Goal: Task Accomplishment & Management: Use online tool/utility

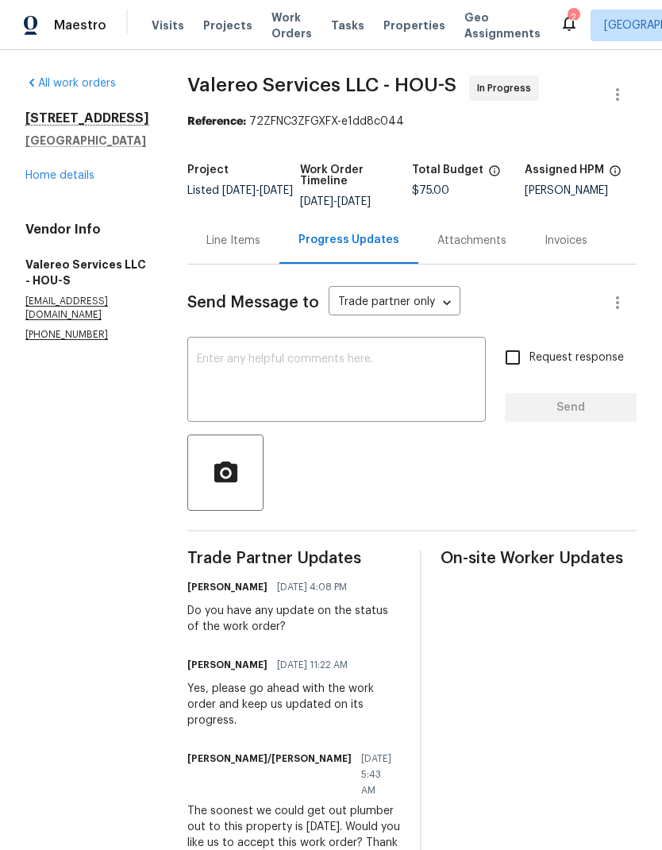
click at [560, 14] on icon at bounding box center [569, 23] width 19 height 19
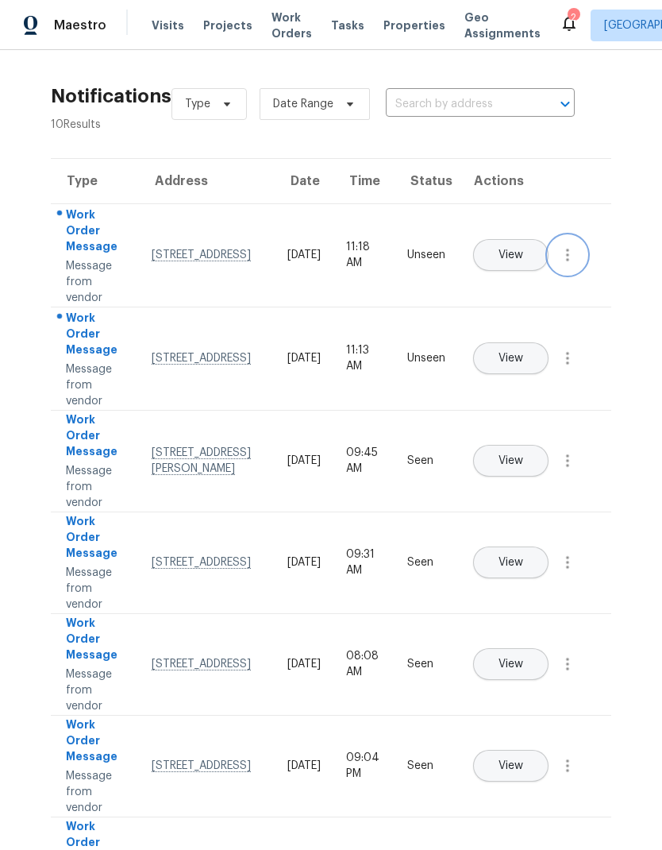
click at [573, 265] on icon "button" at bounding box center [567, 254] width 19 height 19
click at [524, 276] on div "Mark Seen" at bounding box center [477, 274] width 124 height 16
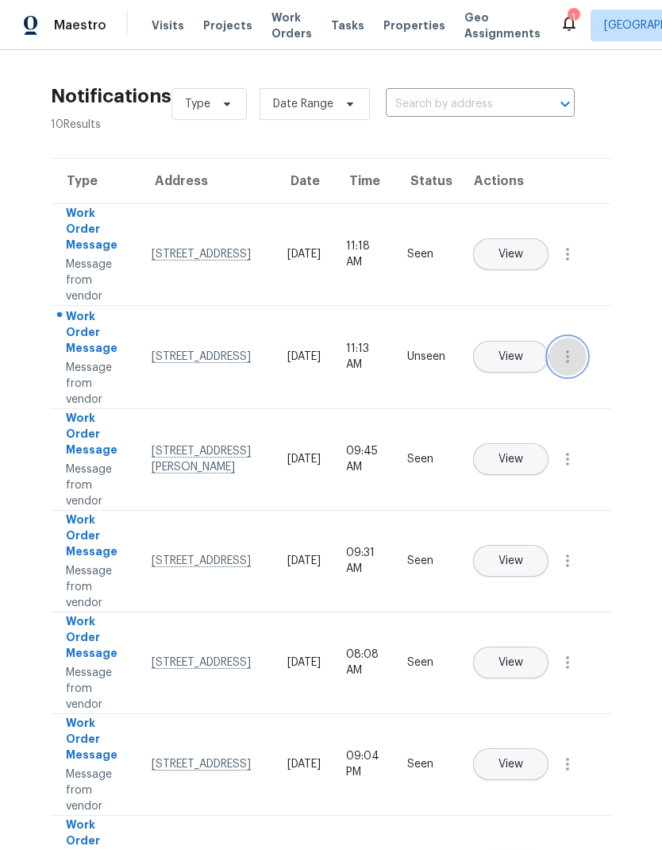
click at [576, 366] on icon "button" at bounding box center [567, 356] width 19 height 19
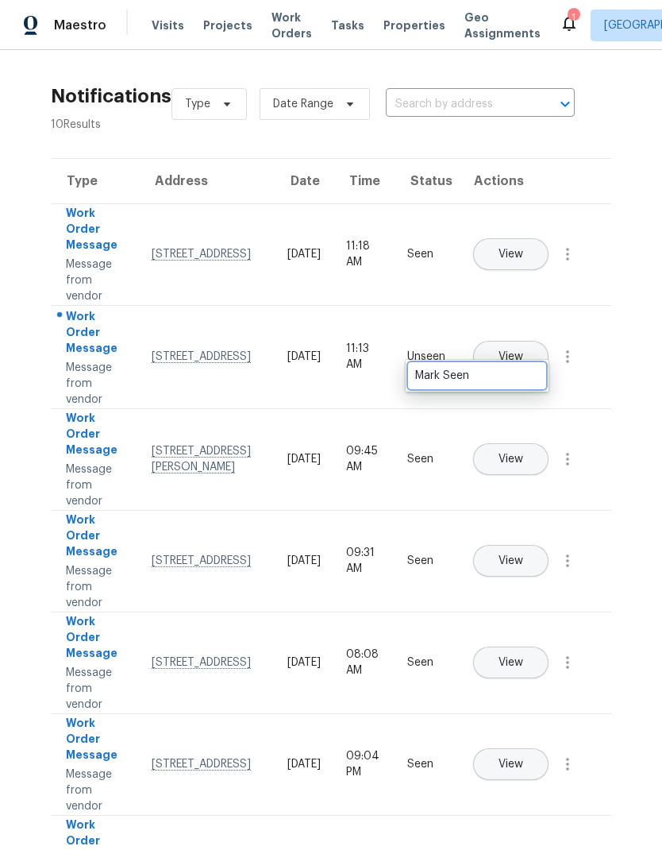
click at [527, 369] on div "Mark Seen" at bounding box center [477, 376] width 124 height 16
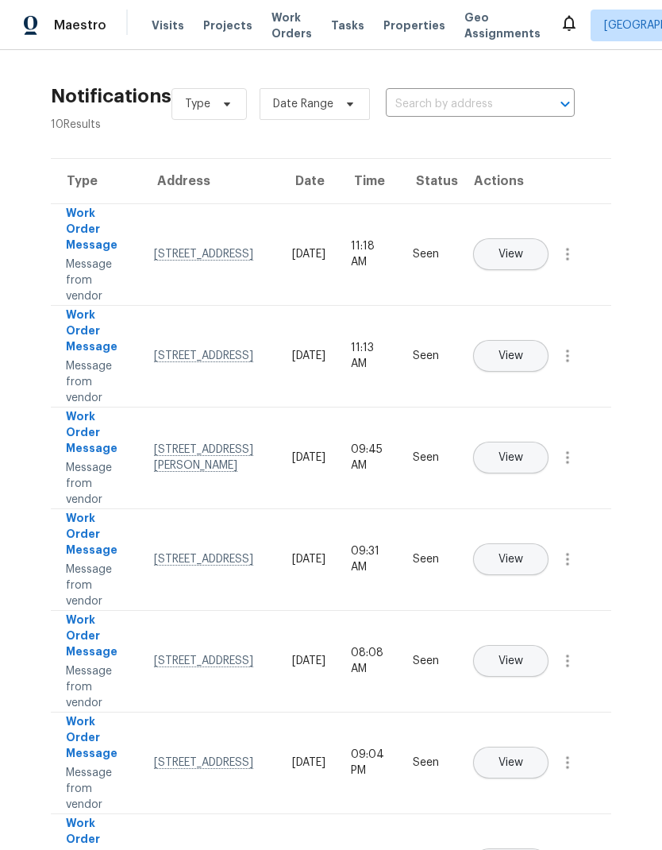
click at [159, 29] on span "Visits" at bounding box center [168, 25] width 33 height 16
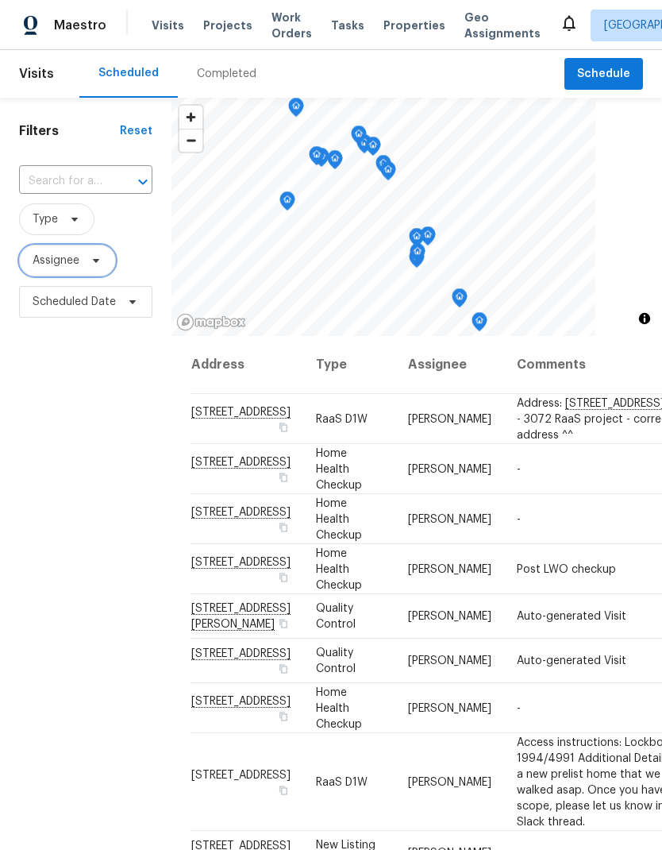
click at [68, 264] on span "Assignee" at bounding box center [56, 261] width 47 height 16
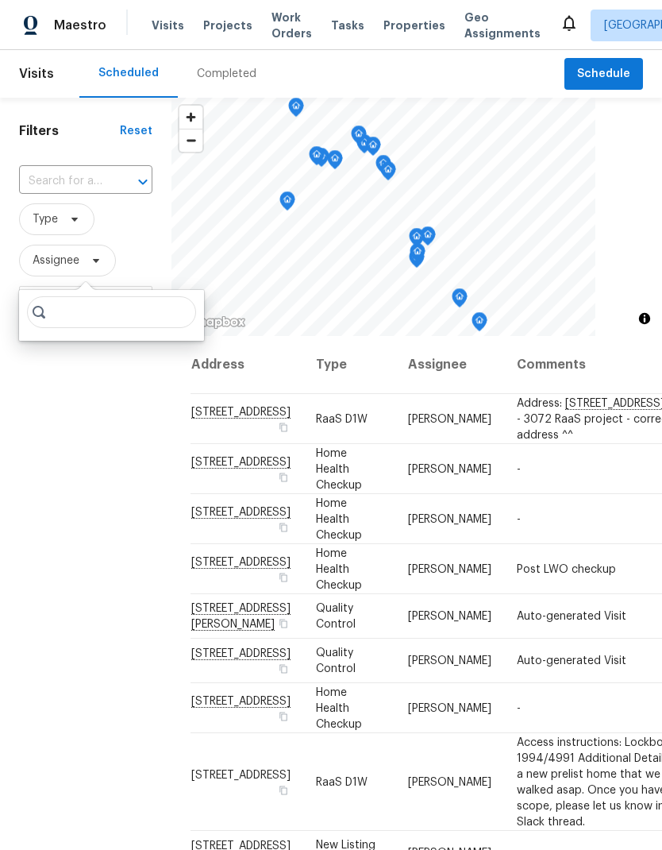
click at [247, 77] on div "Completed" at bounding box center [227, 74] width 60 height 16
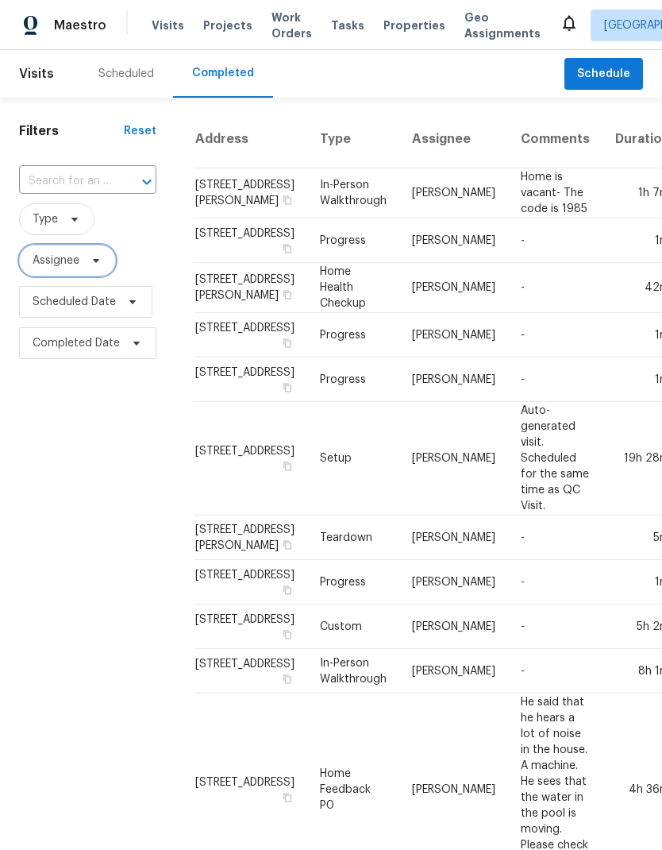
click at [70, 253] on span "Assignee" at bounding box center [67, 261] width 97 height 32
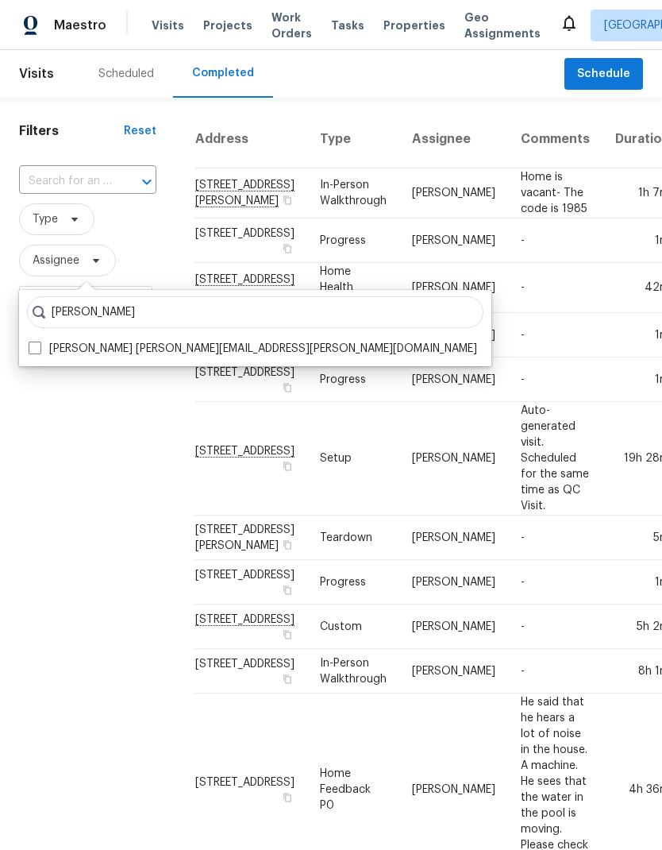
type input "[PERSON_NAME]"
click at [39, 347] on span at bounding box center [35, 348] width 13 height 13
click at [39, 347] on input "[PERSON_NAME] [PERSON_NAME][EMAIL_ADDRESS][PERSON_NAME][DOMAIN_NAME]" at bounding box center [34, 346] width 10 height 10
checkbox input "true"
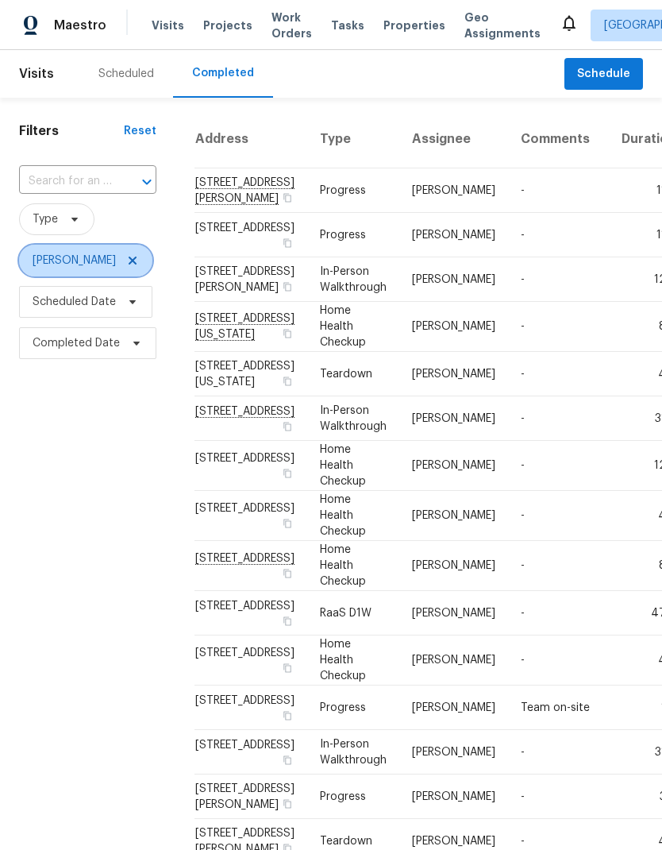
click at [135, 245] on span "[PERSON_NAME]" at bounding box center [85, 261] width 133 height 32
click at [129, 257] on icon at bounding box center [133, 261] width 8 height 8
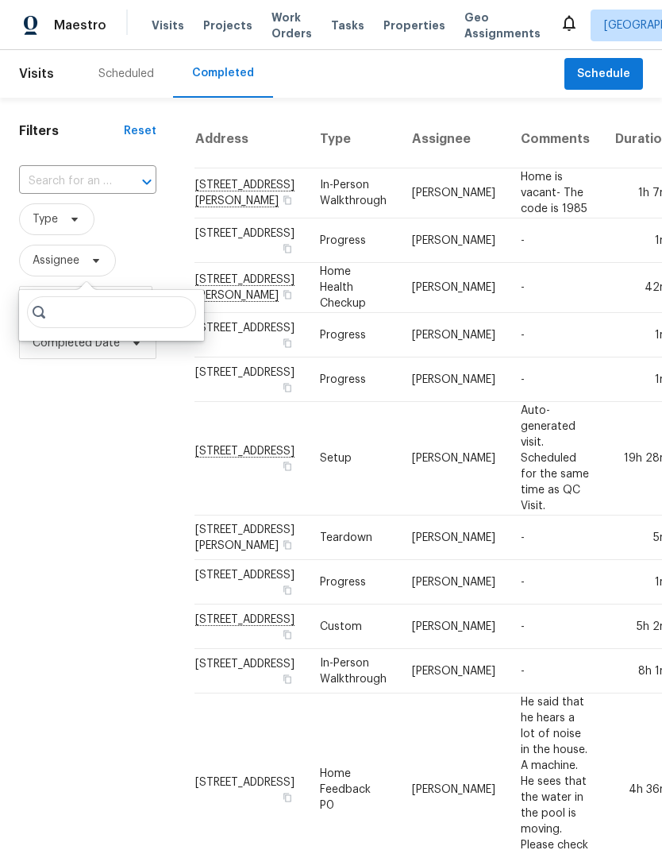
click at [141, 75] on div "Scheduled" at bounding box center [126, 74] width 56 height 16
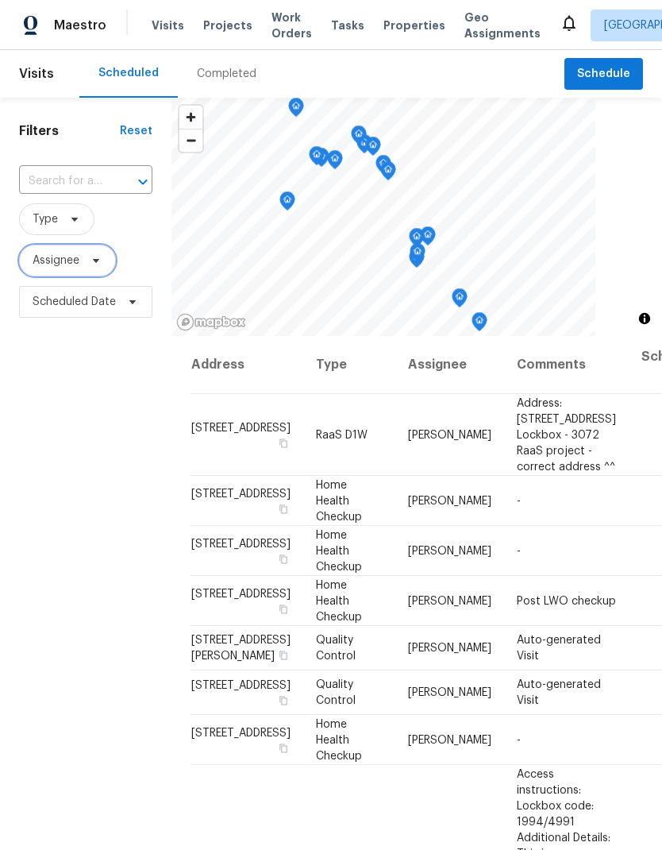
click at [72, 265] on span "Assignee" at bounding box center [56, 261] width 47 height 16
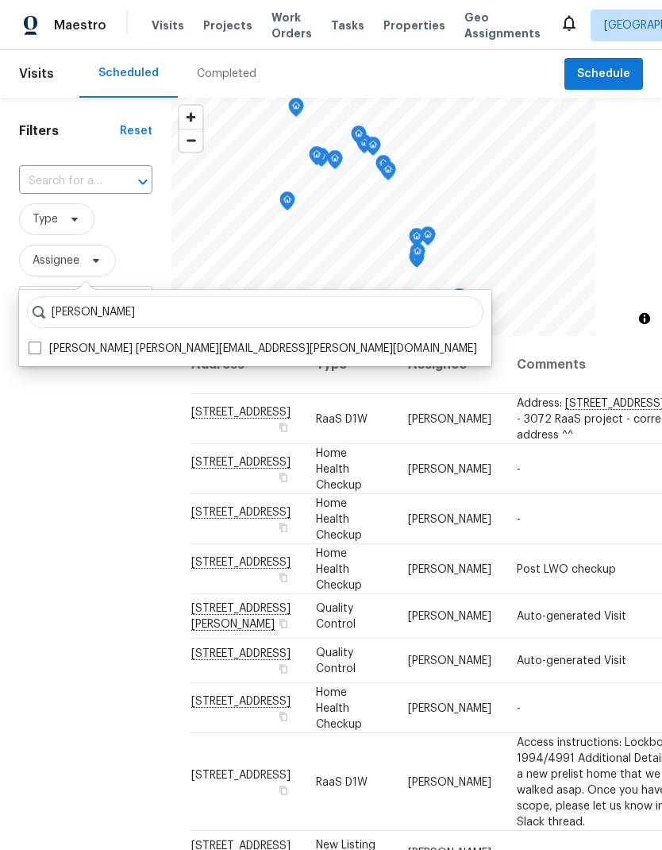
type input "[PERSON_NAME]"
click at [34, 348] on span at bounding box center [35, 348] width 13 height 13
click at [34, 348] on input "[PERSON_NAME] [PERSON_NAME][EMAIL_ADDRESS][PERSON_NAME][DOMAIN_NAME]" at bounding box center [34, 346] width 10 height 10
checkbox input "true"
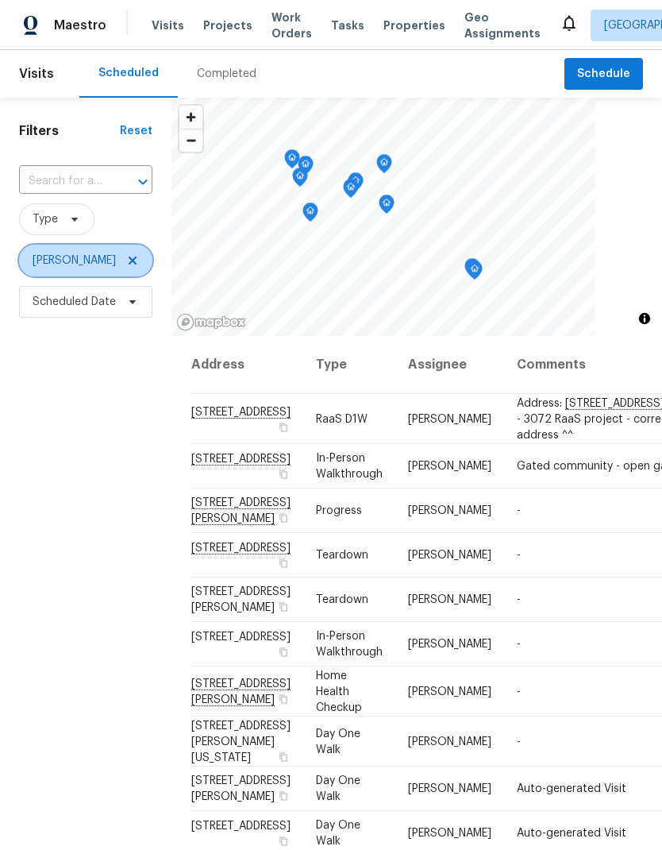
click at [126, 254] on icon at bounding box center [132, 260] width 13 height 13
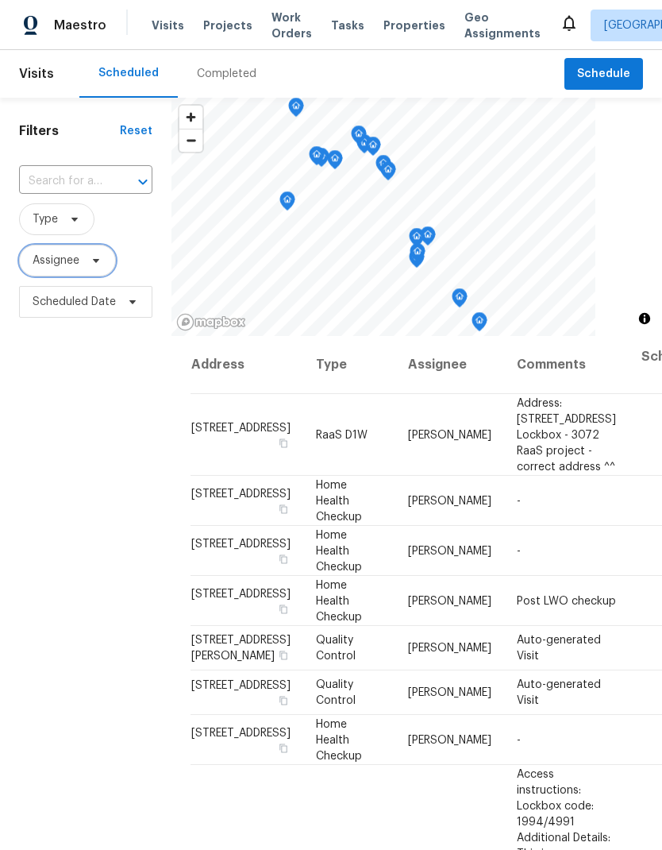
click at [132, 183] on button "Open" at bounding box center [143, 182] width 22 height 22
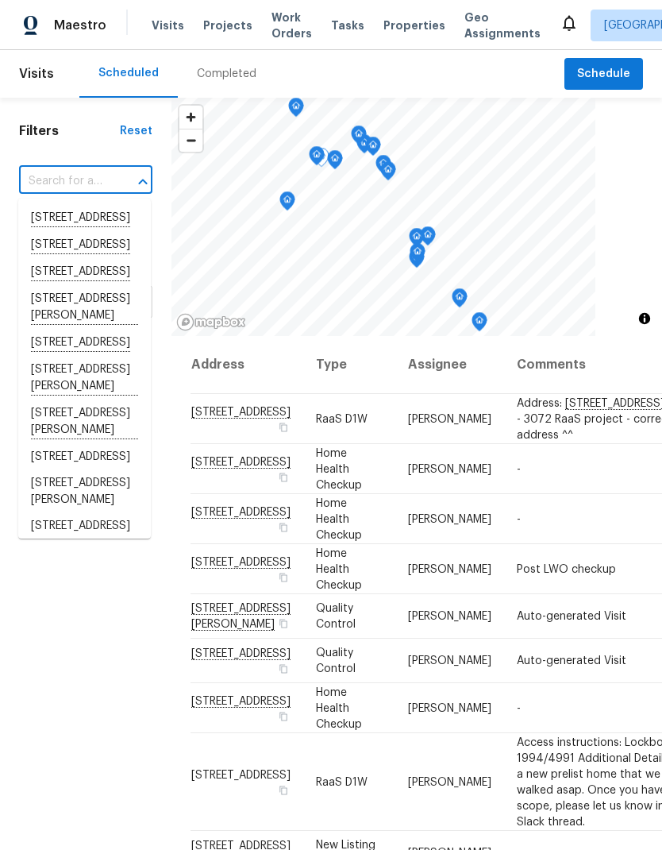
click at [96, 186] on input "text" at bounding box center [63, 181] width 89 height 25
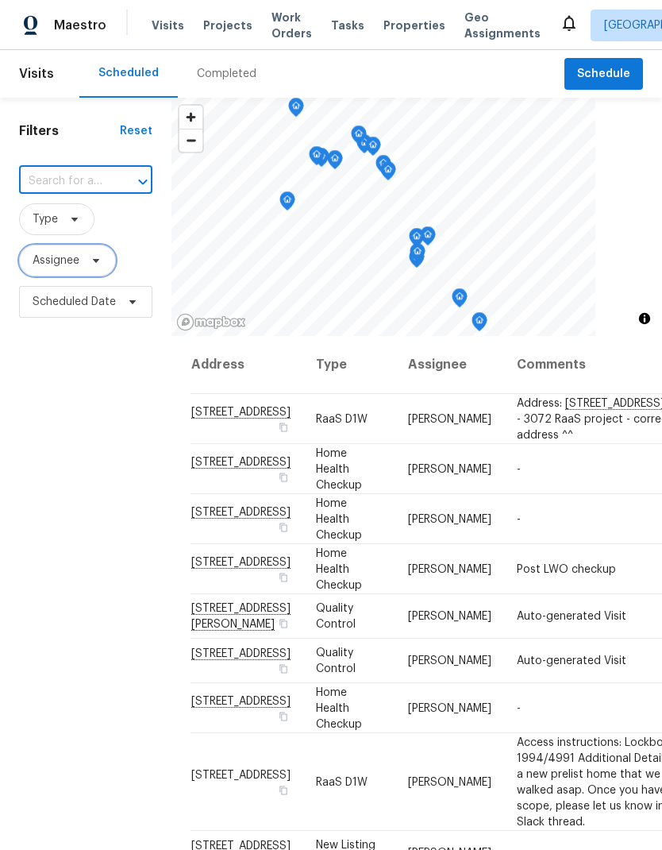
click at [69, 255] on span "Assignee" at bounding box center [56, 261] width 47 height 16
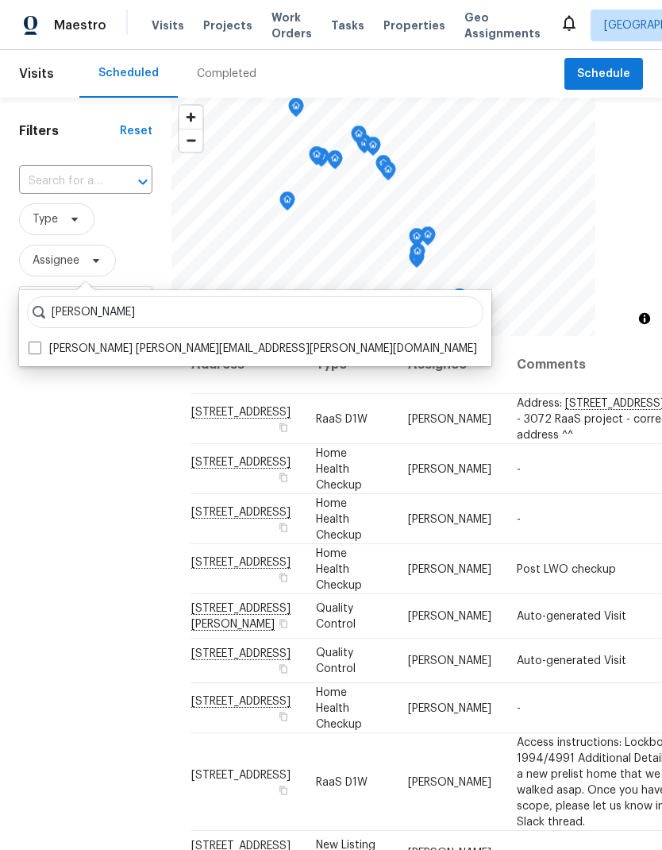
type input "[PERSON_NAME]"
click at [41, 351] on span at bounding box center [35, 348] width 13 height 13
click at [39, 351] on input "[PERSON_NAME] [PERSON_NAME][EMAIL_ADDRESS][PERSON_NAME][DOMAIN_NAME]" at bounding box center [34, 346] width 10 height 10
checkbox input "true"
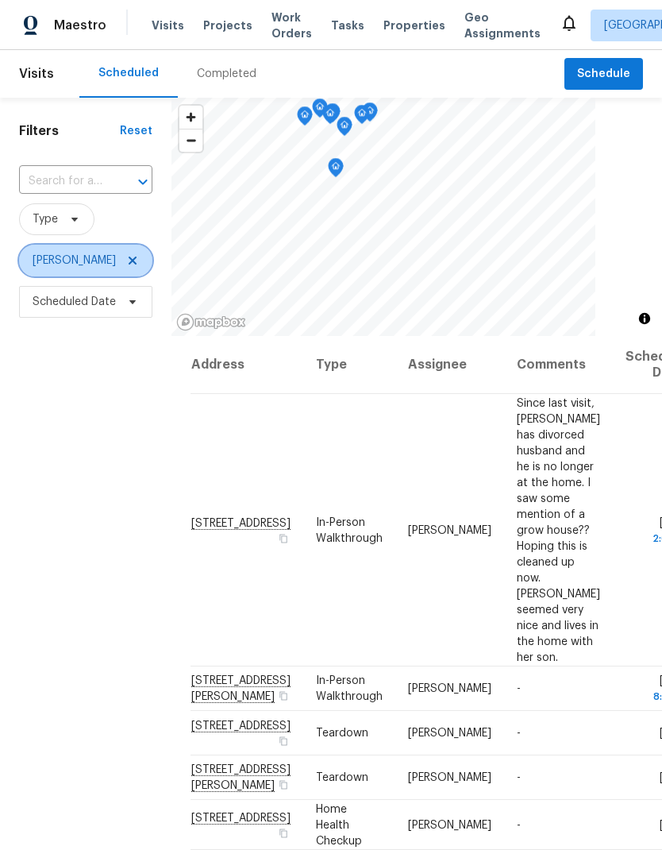
click at [126, 254] on icon at bounding box center [132, 260] width 13 height 13
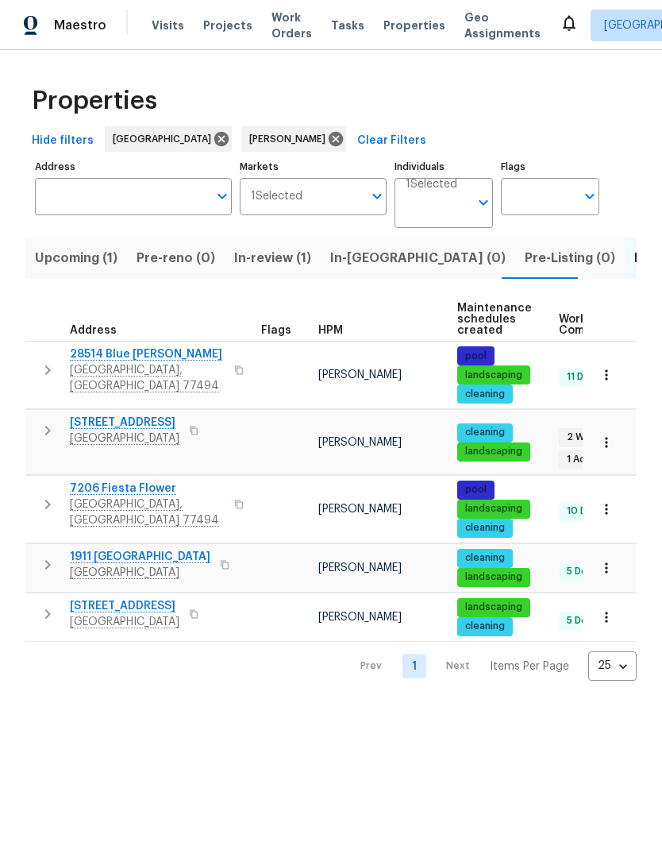
click at [110, 424] on span "[STREET_ADDRESS]" at bounding box center [125, 423] width 110 height 16
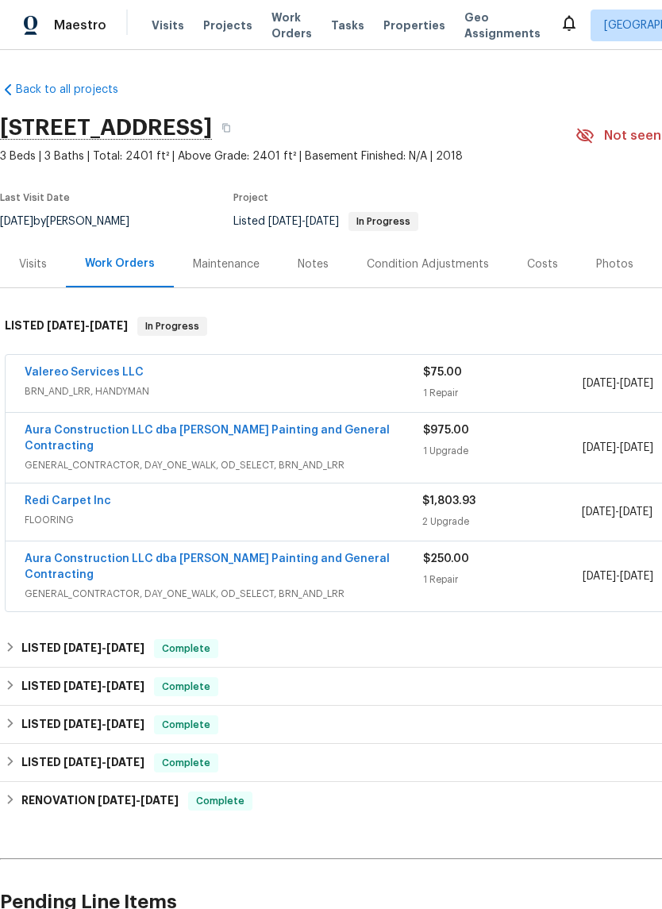
click at [66, 371] on link "Valereo Services LLC" at bounding box center [84, 372] width 119 height 11
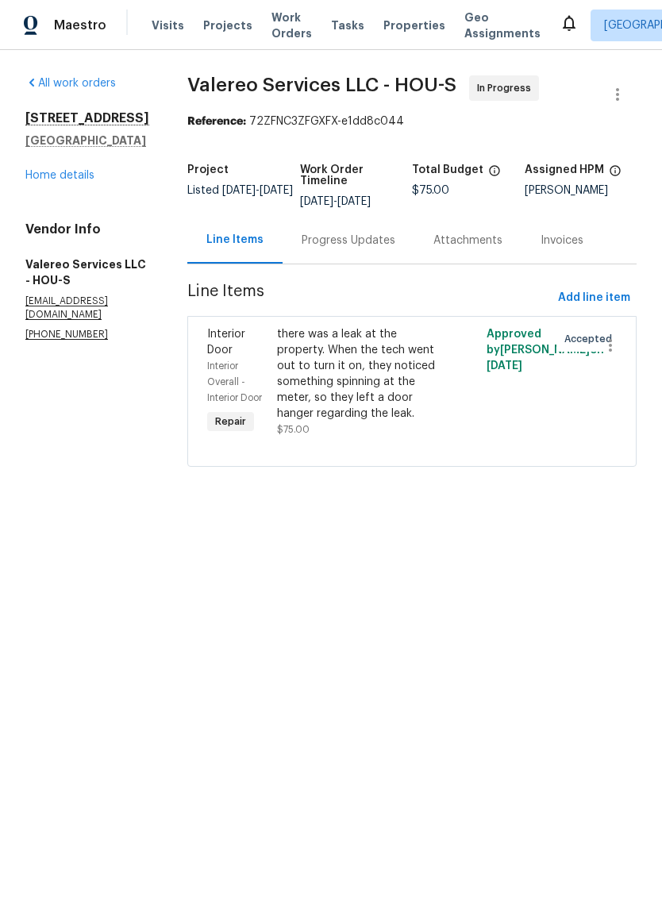
click at [349, 245] on div "Progress Updates" at bounding box center [349, 241] width 94 height 16
